Goal: Share content: Share content

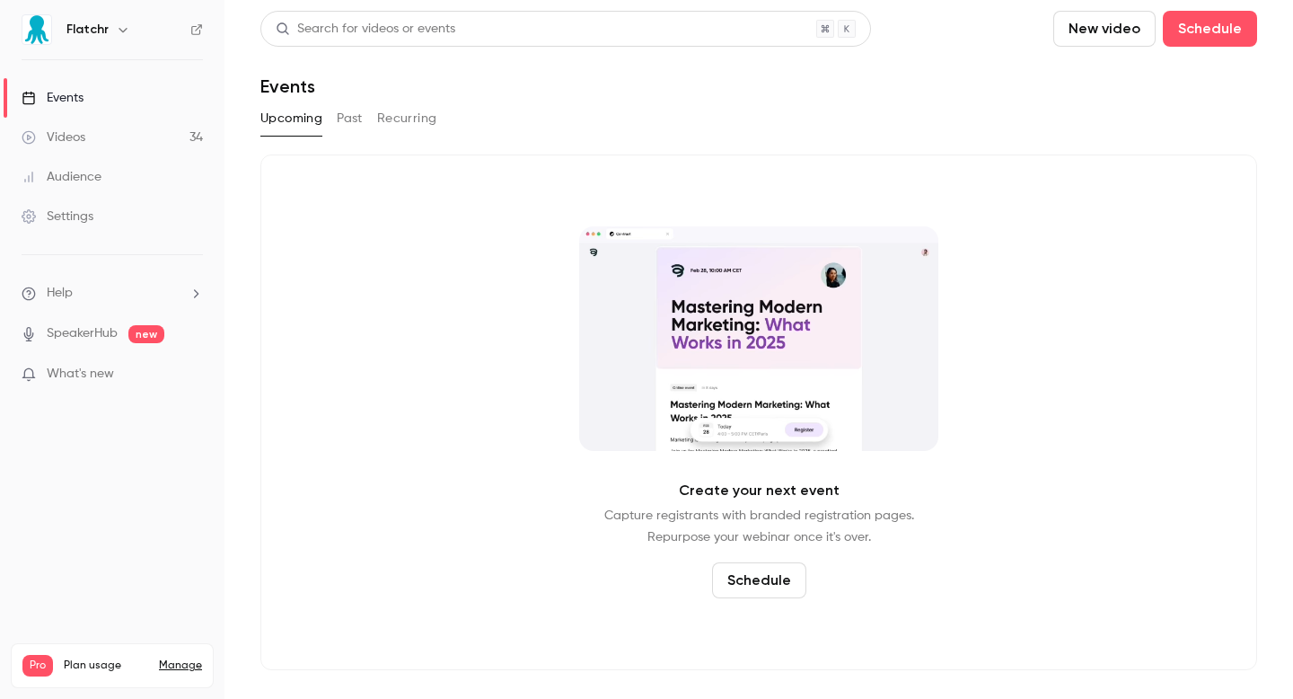
click at [76, 142] on div "Videos" at bounding box center [54, 137] width 64 height 18
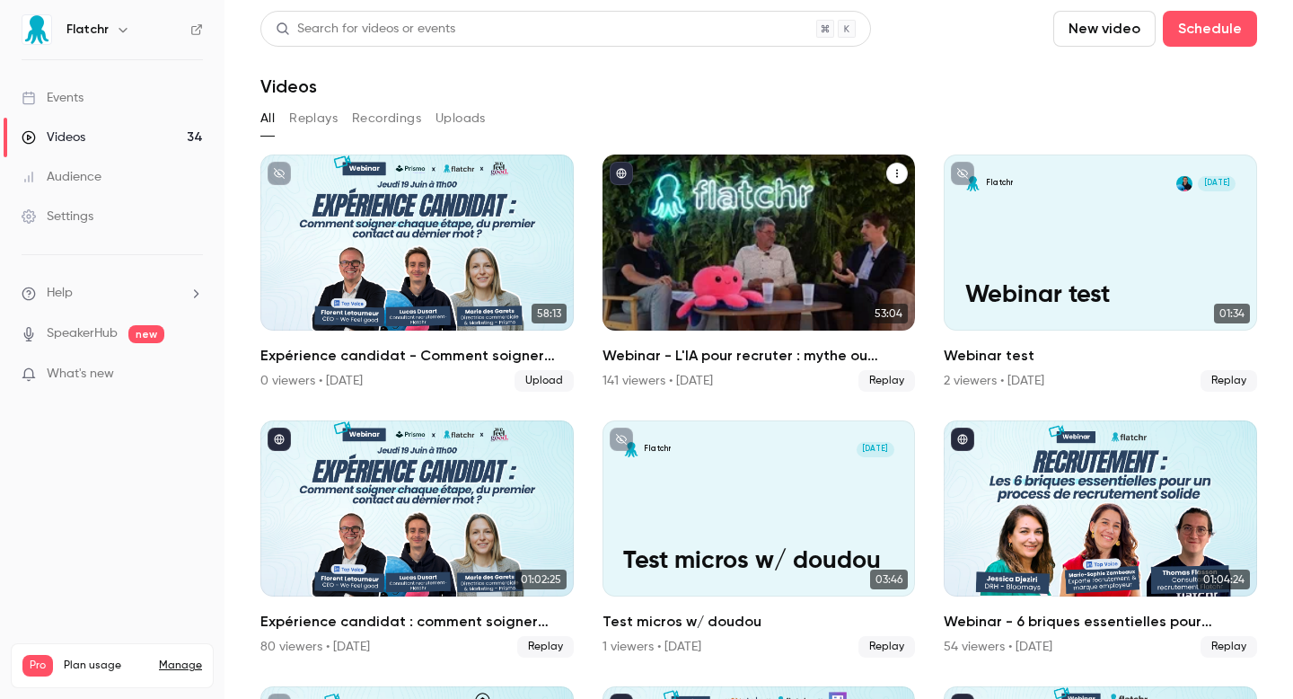
click at [709, 361] on h2 "Webinar - L'IA pour recruter : mythe ou réalité ?" at bounding box center [759, 356] width 313 height 22
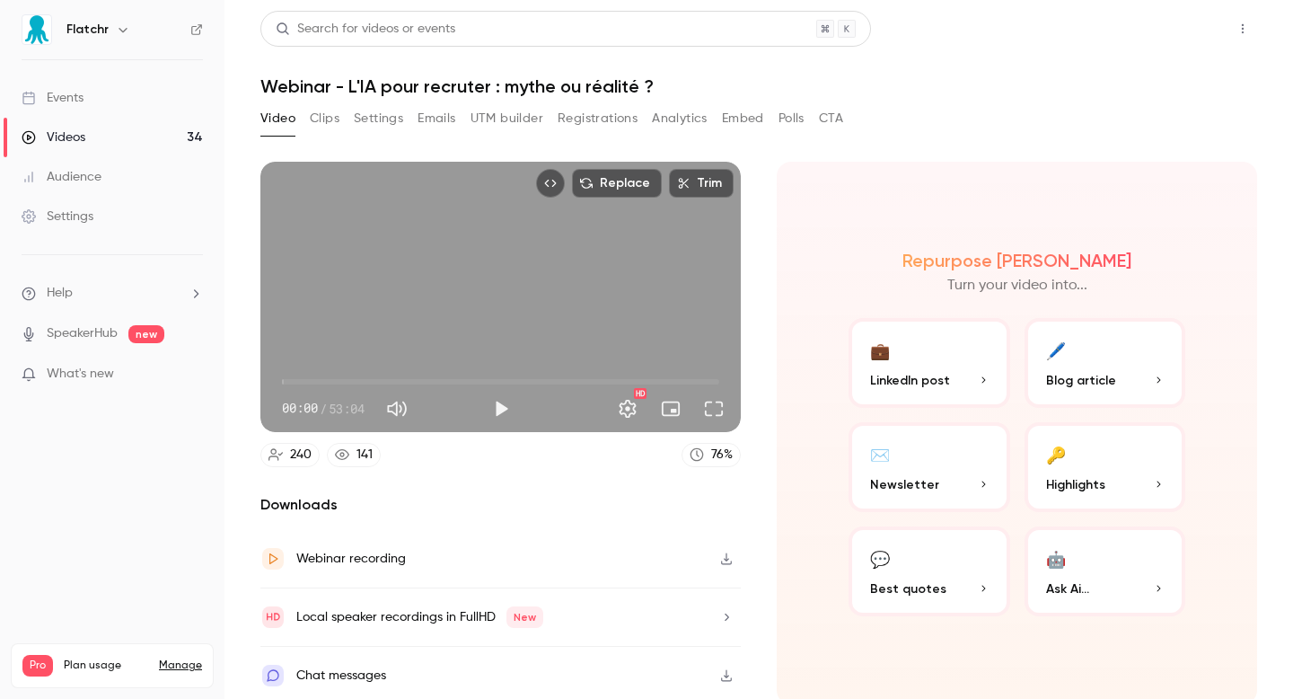
click at [1175, 35] on button "Share" at bounding box center [1178, 29] width 71 height 36
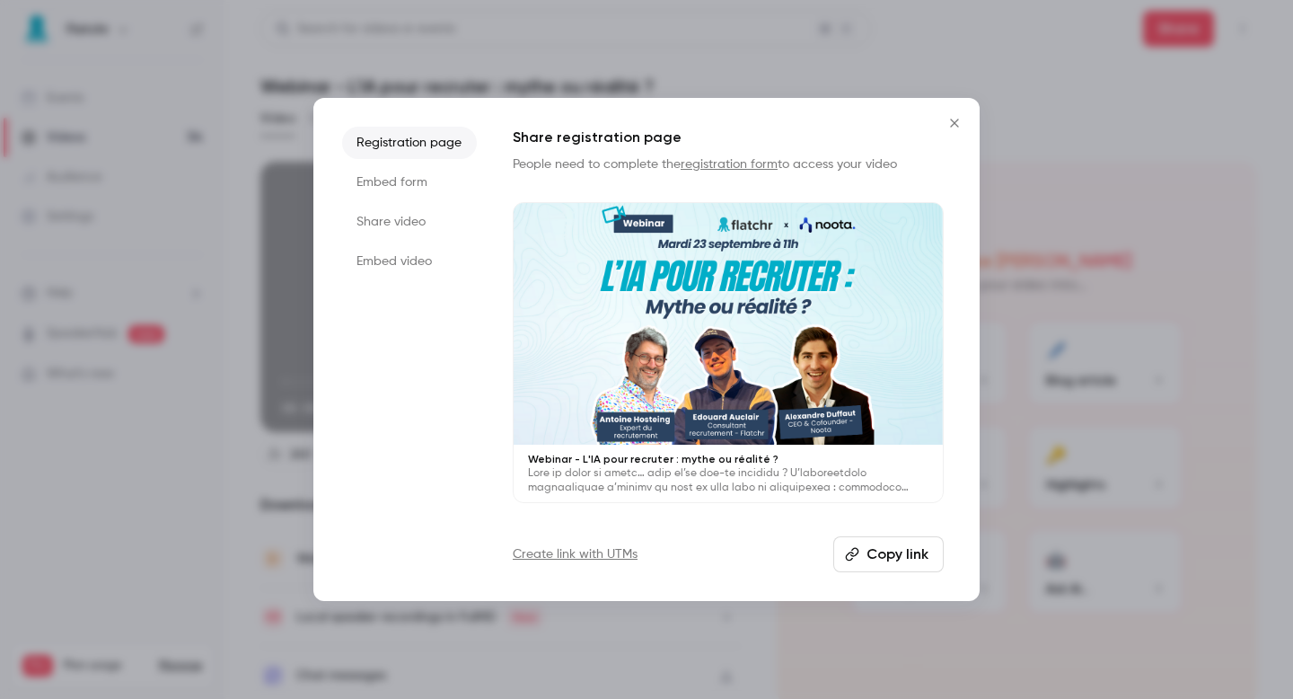
click at [910, 554] on button "Copy link" at bounding box center [888, 554] width 110 height 36
click at [130, 231] on div at bounding box center [646, 349] width 1293 height 699
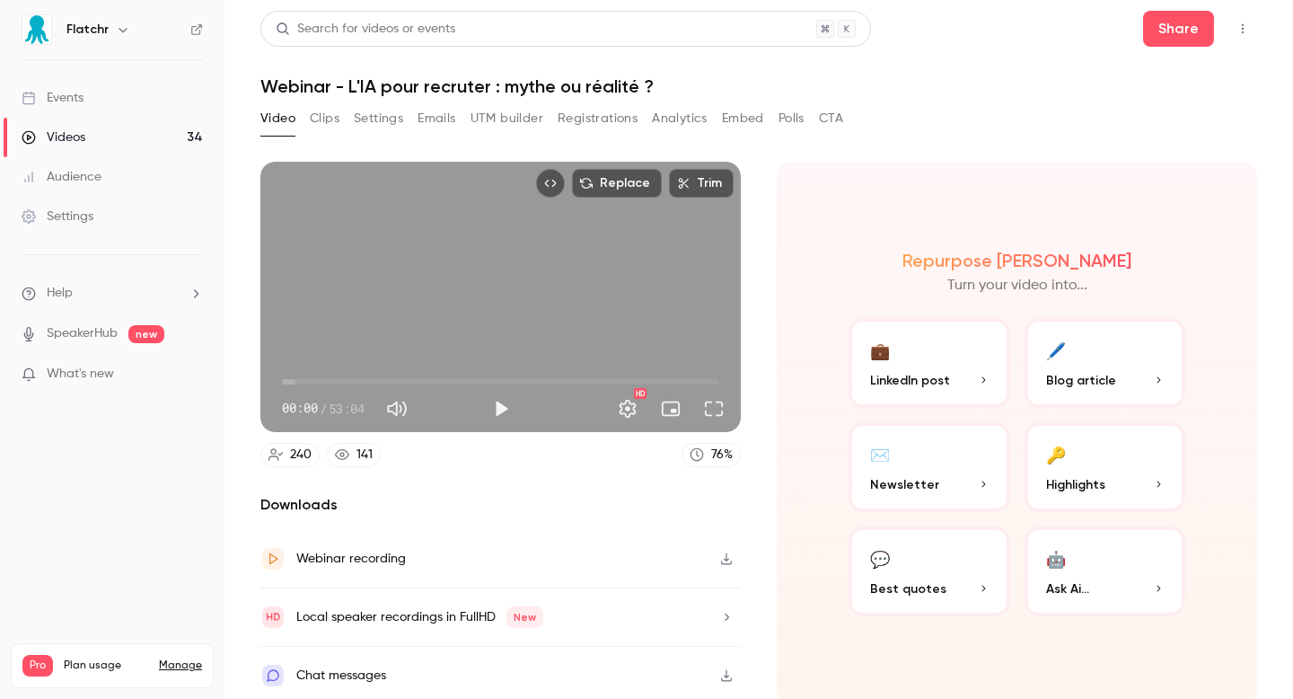
click at [471, 120] on div "Video Clips Settings Emails UTM builder Registrations Analytics Embed Polls CTA" at bounding box center [551, 118] width 583 height 29
click at [499, 132] on button "UTM builder" at bounding box center [507, 118] width 73 height 29
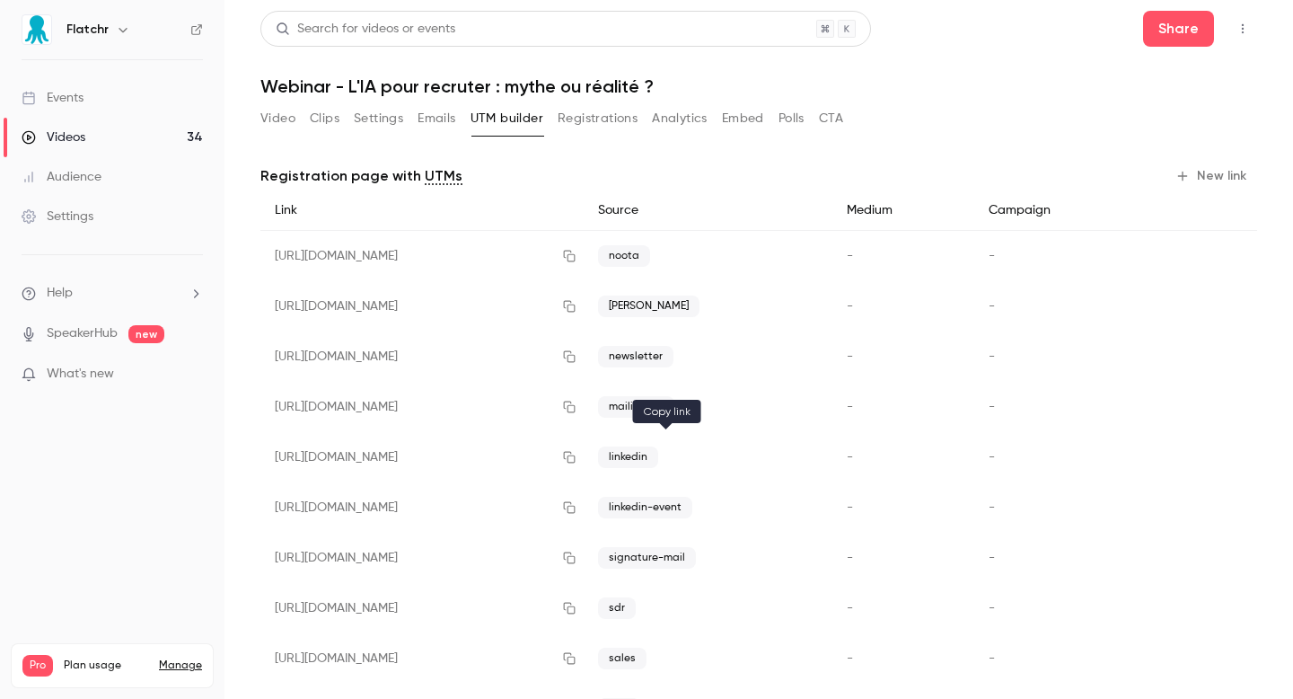
click at [577, 453] on icon "button" at bounding box center [569, 457] width 14 height 13
